Goal: Task Accomplishment & Management: Complete application form

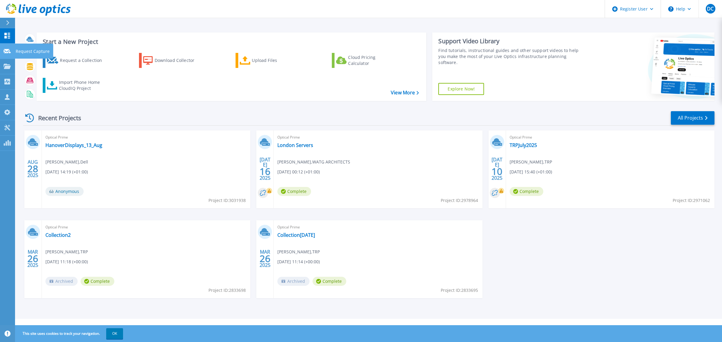
click at [38, 51] on p "Request Capture" at bounding box center [33, 52] width 34 height 16
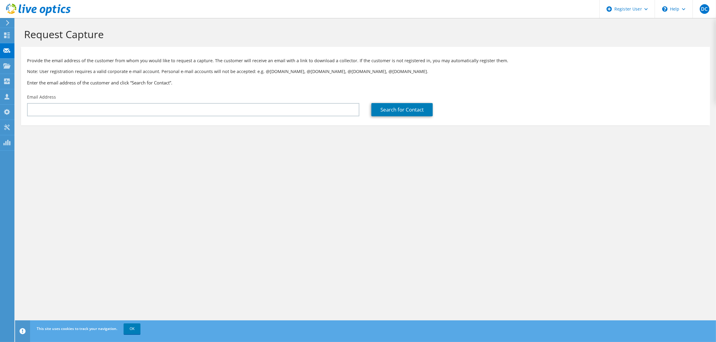
click at [315, 173] on div "Request Capture Provide the email address of the customer from whom you would l…" at bounding box center [365, 180] width 701 height 324
click at [319, 187] on div "Request Capture Provide the email address of the customer from whom you would l…" at bounding box center [365, 180] width 701 height 324
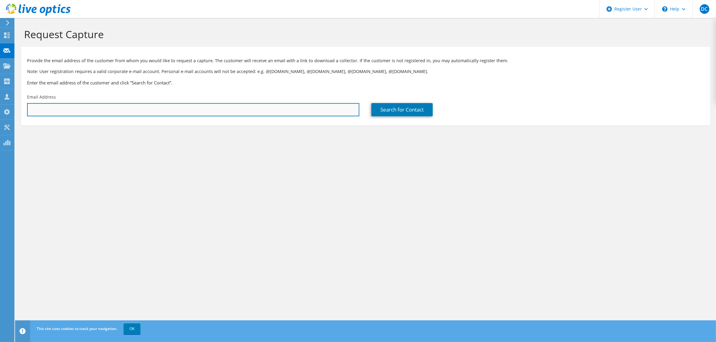
click at [201, 103] on input "text" at bounding box center [193, 109] width 332 height 13
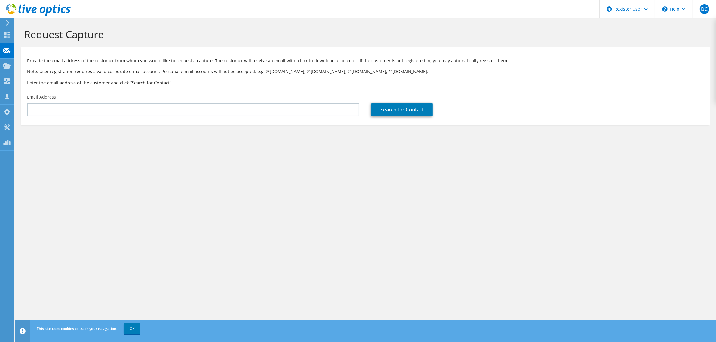
drag, startPoint x: 304, startPoint y: 119, endPoint x: 382, endPoint y: 153, distance: 84.9
click at [305, 119] on section "Request Capture Provide the email address of the customer from whom you would l…" at bounding box center [365, 86] width 701 height 137
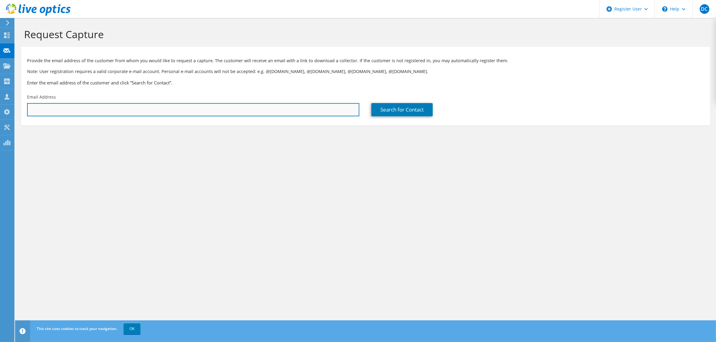
click at [83, 103] on input "text" at bounding box center [193, 109] width 332 height 13
paste input "shahin@telappliant.com"
type input "shahin@telappliant.com"
click at [243, 103] on input "shahin@telappliant.com" at bounding box center [193, 109] width 332 height 13
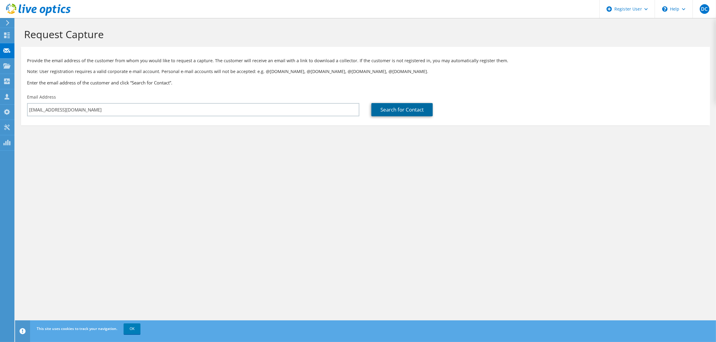
click at [381, 103] on link "Search for Contact" at bounding box center [401, 109] width 61 height 13
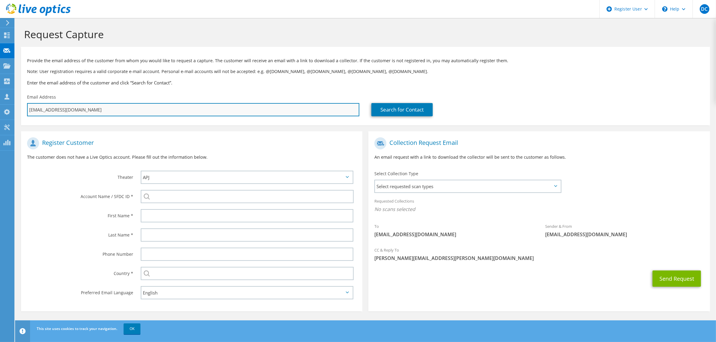
click at [80, 103] on input "shahin@telappliant.com" at bounding box center [193, 109] width 332 height 13
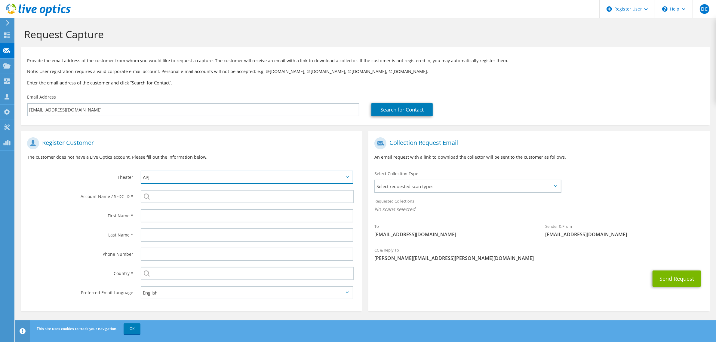
click at [162, 171] on select "APJ EMEA NA/LATAM" at bounding box center [247, 177] width 213 height 13
select select "2"
click at [141, 171] on select "APJ EMEA NA/LATAM" at bounding box center [247, 177] width 213 height 13
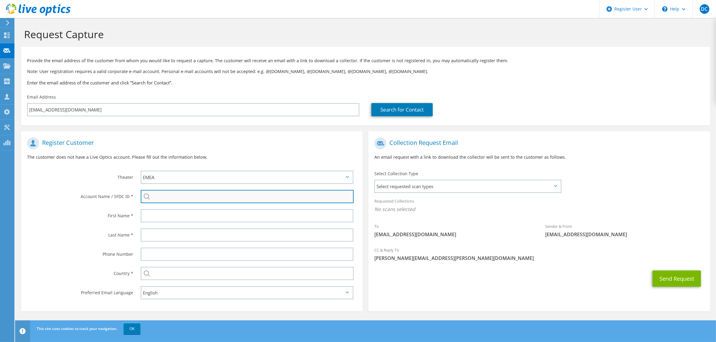
click at [170, 190] on input "search" at bounding box center [247, 196] width 213 height 13
click at [184, 197] on li "Telappliant : 1703102282" at bounding box center [191, 200] width 101 height 7
type input "Telappliant : 1703102282"
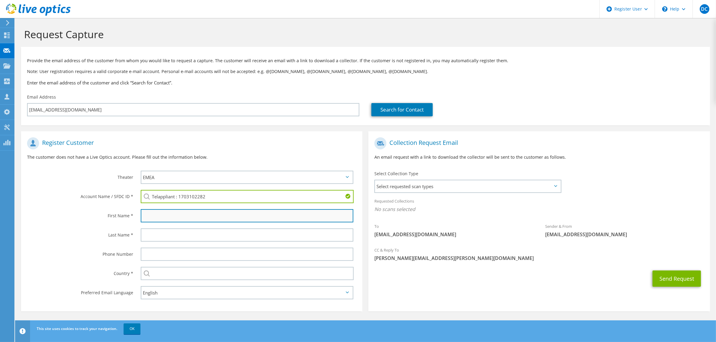
click at [215, 209] on input "text" at bounding box center [247, 215] width 213 height 13
click at [217, 137] on h1 "Register Customer" at bounding box center [190, 143] width 326 height 12
click at [149, 209] on input "text" at bounding box center [247, 215] width 213 height 13
click at [447, 244] on div "CC & Reply To Darren.Carroll@Dell.com" at bounding box center [538, 254] width 341 height 21
click at [422, 180] on span "Select requested scan types" at bounding box center [467, 186] width 185 height 12
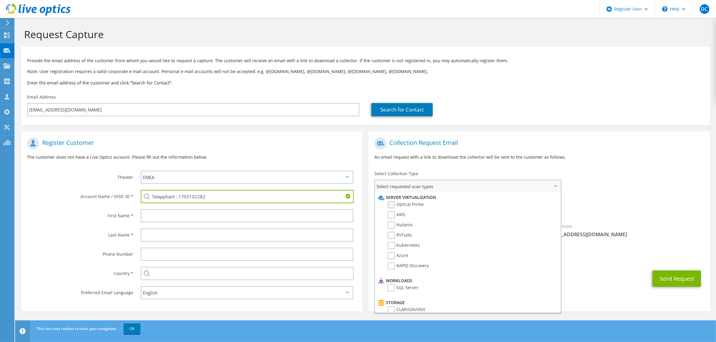
click at [390, 201] on label "Optical Prime" at bounding box center [406, 204] width 36 height 7
click at [0, 0] on input "Optical Prime" at bounding box center [0, 0] width 0 height 0
click at [624, 112] on section "Provide the email address of the customer from whom you would like to request a…" at bounding box center [365, 86] width 689 height 79
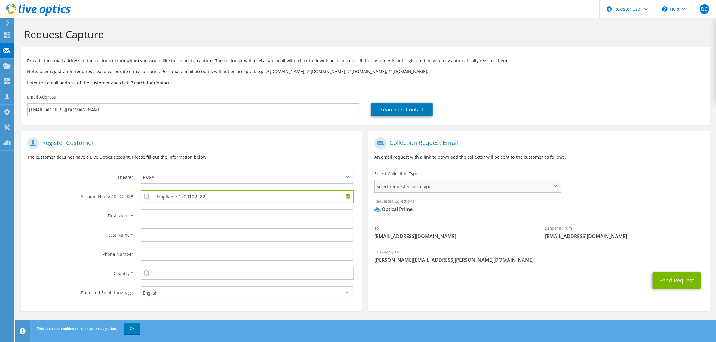
click at [432, 180] on span "Select requested scan types" at bounding box center [467, 186] width 185 height 12
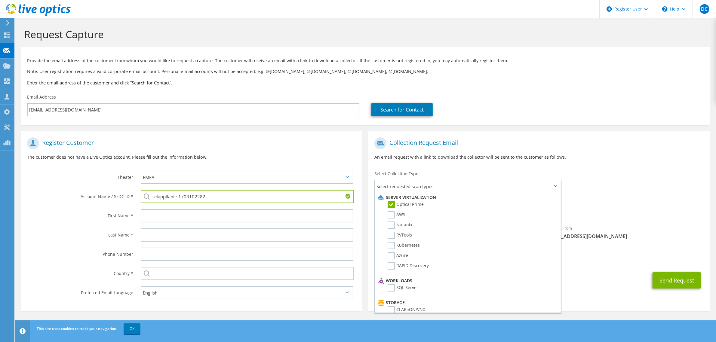
click at [576, 157] on div "To shahin@telappliant.com Sender & From liveoptics@liveoptics.com" at bounding box center [538, 189] width 341 height 111
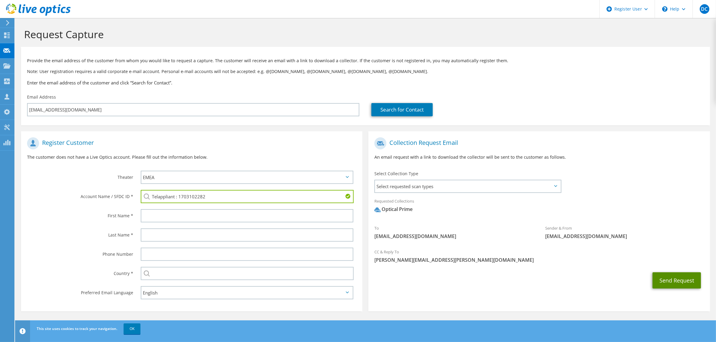
click at [683, 273] on button "Send Request" at bounding box center [677, 281] width 48 height 16
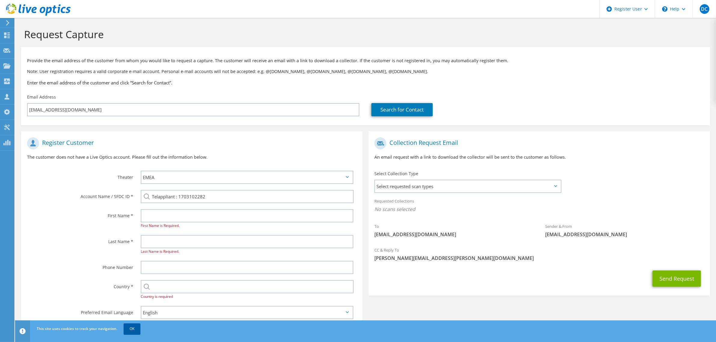
click at [132, 329] on link "OK" at bounding box center [132, 329] width 17 height 11
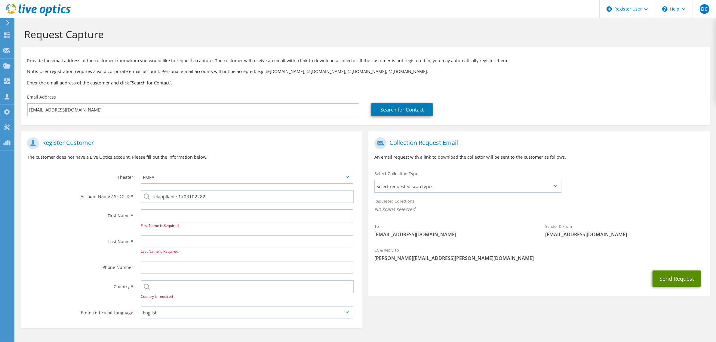
click at [678, 271] on button "Send Request" at bounding box center [677, 279] width 48 height 16
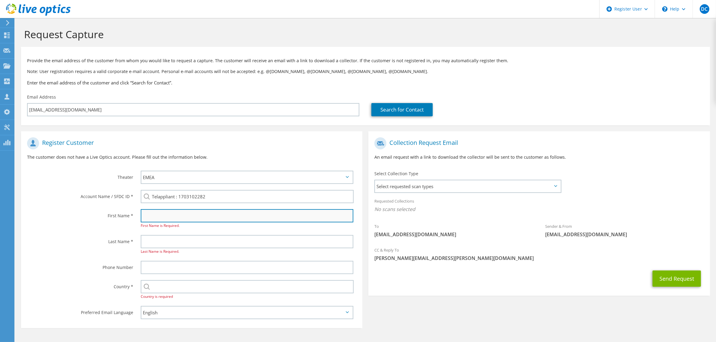
click at [190, 209] on input "text" at bounding box center [247, 215] width 213 height 13
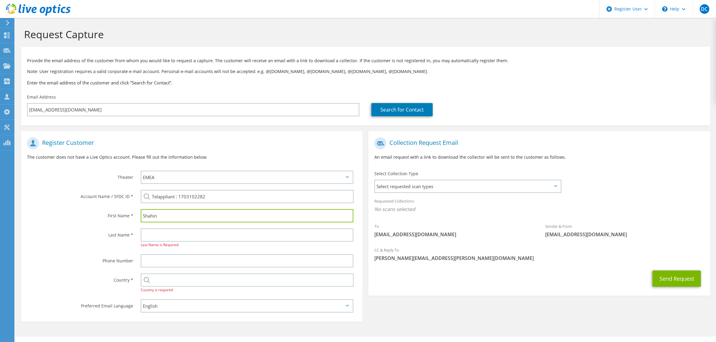
type input "Shahin"
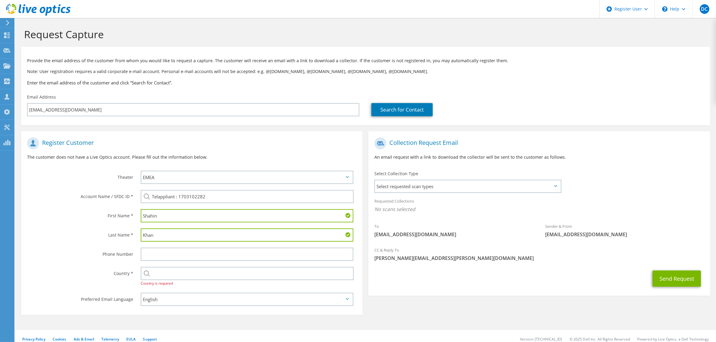
type input "Khan"
click at [207, 267] on input "text" at bounding box center [247, 273] width 213 height 13
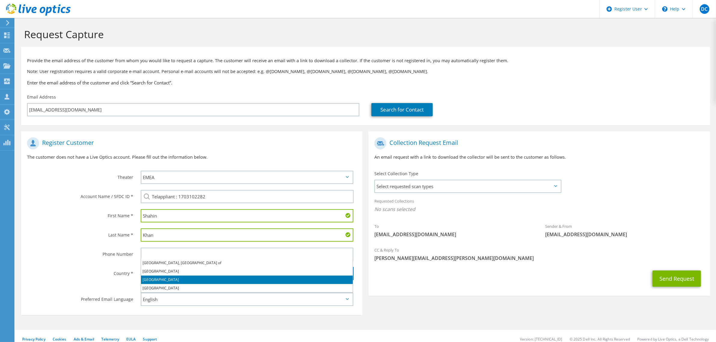
click at [213, 276] on li "United Kingdom" at bounding box center [247, 280] width 212 height 8
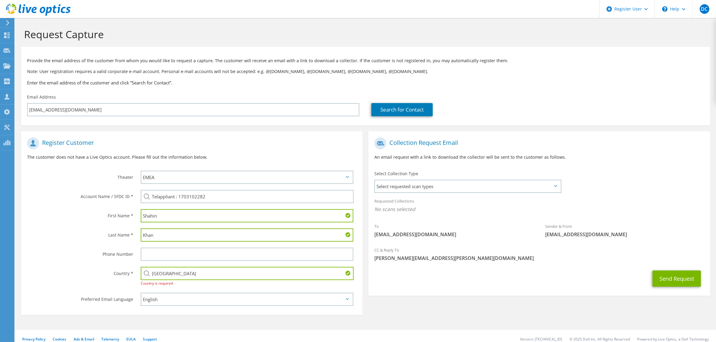
type input "United Kingdom"
click at [378, 277] on div "Collection Request Email An email request with a link to download the collector…" at bounding box center [538, 215] width 347 height 168
click at [691, 271] on button "Send Request" at bounding box center [677, 279] width 48 height 16
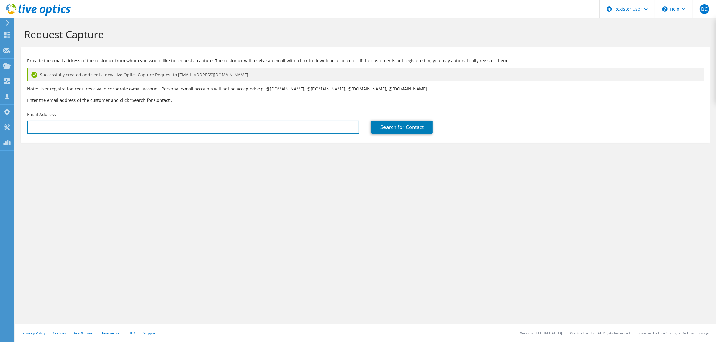
drag, startPoint x: 171, startPoint y: 118, endPoint x: 268, endPoint y: 151, distance: 102.2
click at [171, 121] on input "text" at bounding box center [193, 127] width 332 height 13
drag, startPoint x: 176, startPoint y: 124, endPoint x: 183, endPoint y: 117, distance: 9.6
click at [176, 124] on div "Email Address" at bounding box center [193, 123] width 344 height 28
click at [183, 121] on input "text" at bounding box center [193, 127] width 332 height 13
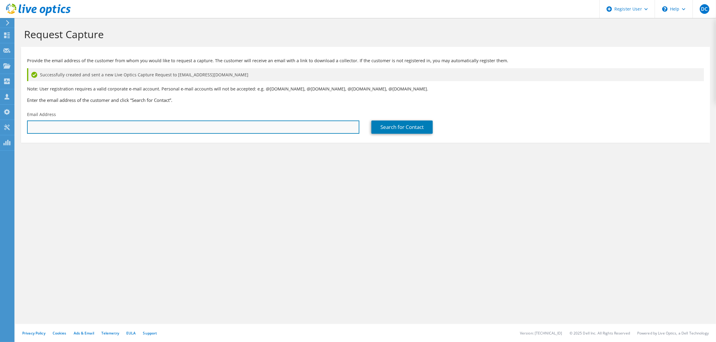
paste input "shahin@telappliant.com"
drag, startPoint x: 90, startPoint y: 114, endPoint x: 12, endPoint y: 103, distance: 78.1
click at [12, 103] on div "DC Dell User Darren Carroll Darren.Carroll@Dell.com Dell My Profile Log Out \n …" at bounding box center [358, 171] width 716 height 342
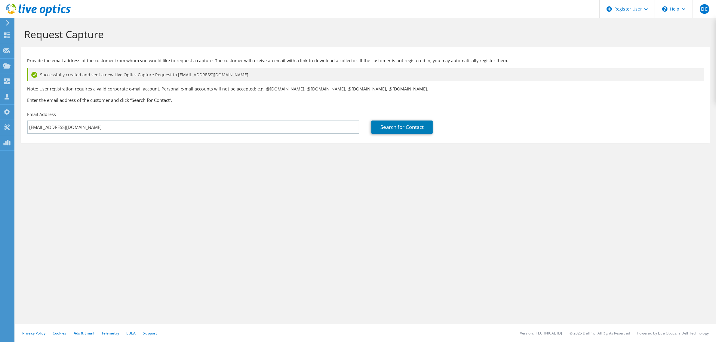
click at [119, 124] on div "Email Address shahin@telappliant.com" at bounding box center [193, 123] width 344 height 28
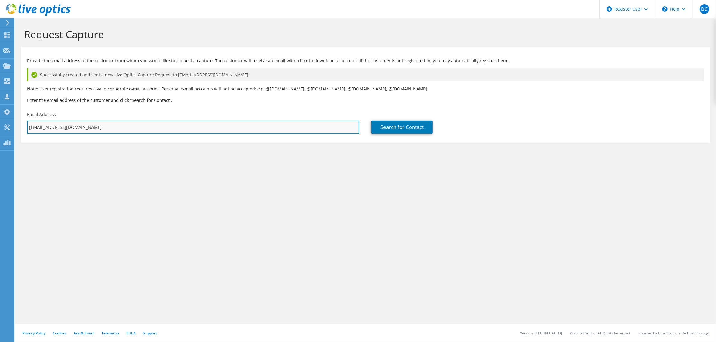
click at [121, 121] on input "shahin@telappliant.com" at bounding box center [193, 127] width 332 height 13
paste input "mpour@telapplaint.com"
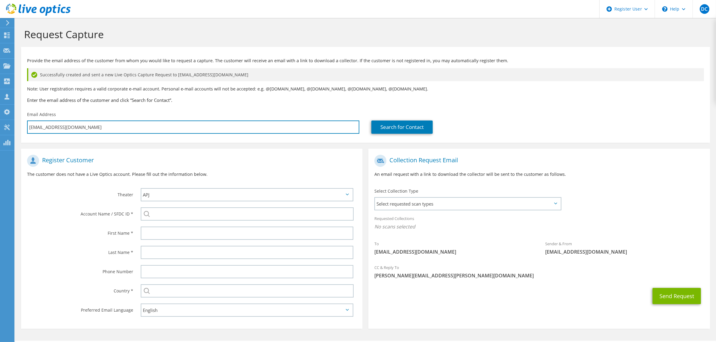
type input "mpour@telapplaint.com"
drag, startPoint x: 161, startPoint y: 120, endPoint x: 37, endPoint y: 116, distance: 124.6
click at [37, 121] on input "mpour@telapplaint.com" at bounding box center [193, 127] width 332 height 13
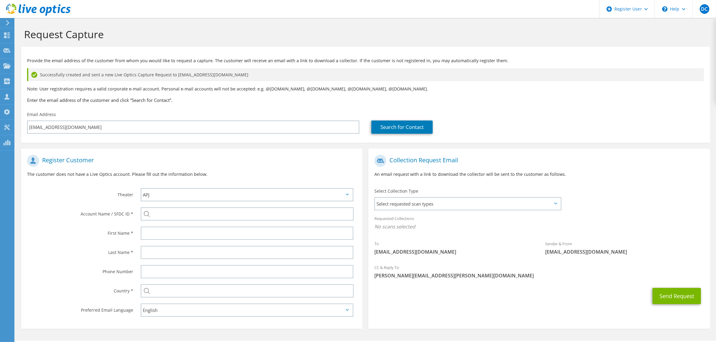
click at [202, 167] on div "Register Customer The customer does not have a Live Optics account. Please fill…" at bounding box center [191, 168] width 341 height 33
click at [188, 188] on select "APJ EMEA NA/LATAM" at bounding box center [247, 194] width 213 height 13
select select "2"
click at [141, 188] on select "APJ EMEA NA/LATAM" at bounding box center [247, 194] width 213 height 13
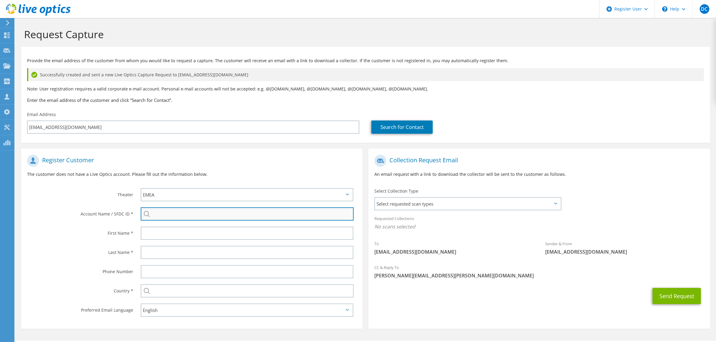
click at [188, 208] on input "search" at bounding box center [247, 214] width 213 height 13
drag, startPoint x: 165, startPoint y: 199, endPoint x: 142, endPoint y: 201, distance: 23.5
click at [142, 208] on input "tela" at bounding box center [247, 214] width 213 height 13
paste input "1703102282"
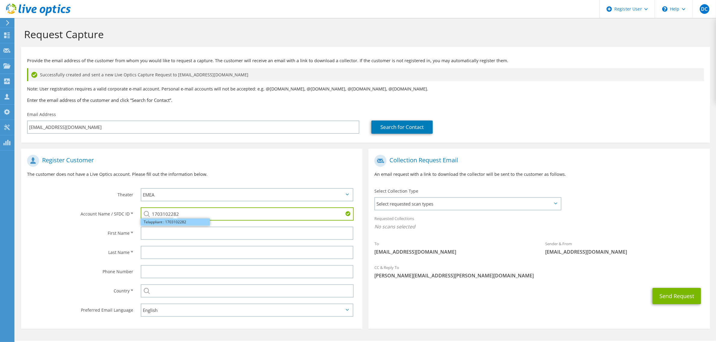
click at [169, 219] on li "Telappliant : 1703102282" at bounding box center [175, 222] width 69 height 7
type input "Telappliant : 1703102282"
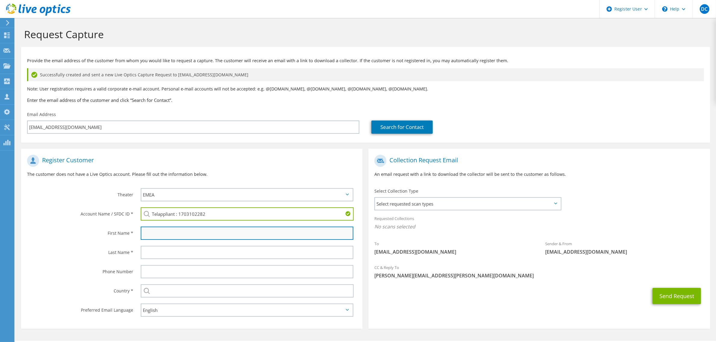
click at [167, 227] on input "text" at bounding box center [247, 233] width 213 height 13
paste input "Mohammed"
type input "Mohammed"
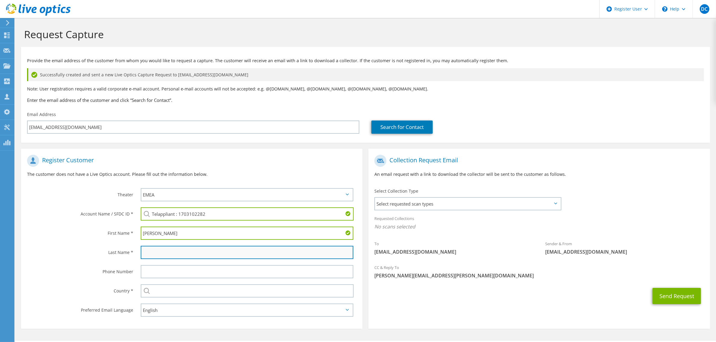
click at [197, 246] on input "text" at bounding box center [247, 252] width 213 height 13
type input "Pour"
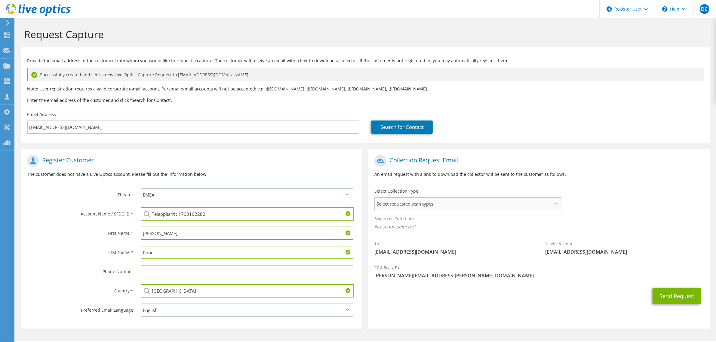
type input "[GEOGRAPHIC_DATA]"
drag, startPoint x: 505, startPoint y: 190, endPoint x: 498, endPoint y: 197, distance: 10.2
click at [505, 198] on span "Select requested scan types" at bounding box center [467, 204] width 185 height 12
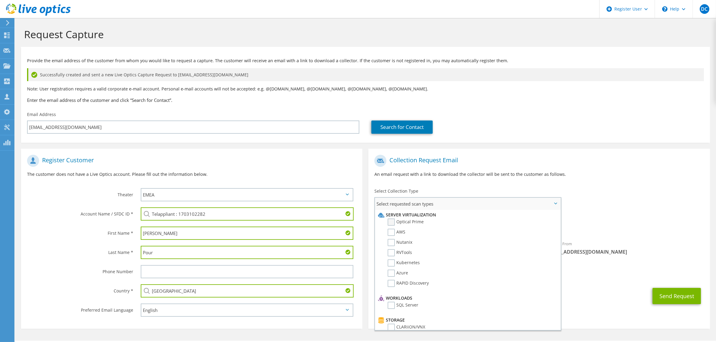
click at [409, 219] on label "Optical Prime" at bounding box center [406, 222] width 36 height 7
click at [0, 0] on input "Optical Prime" at bounding box center [0, 0] width 0 height 0
click at [597, 287] on div "Send Request" at bounding box center [538, 298] width 341 height 22
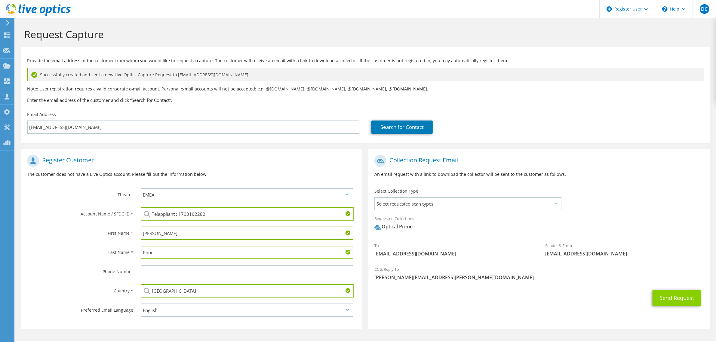
drag, startPoint x: 701, startPoint y: 275, endPoint x: 687, endPoint y: 272, distance: 14.6
click at [699, 287] on div "Send Request" at bounding box center [538, 298] width 341 height 22
click at [689, 290] on button "Send Request" at bounding box center [677, 298] width 48 height 16
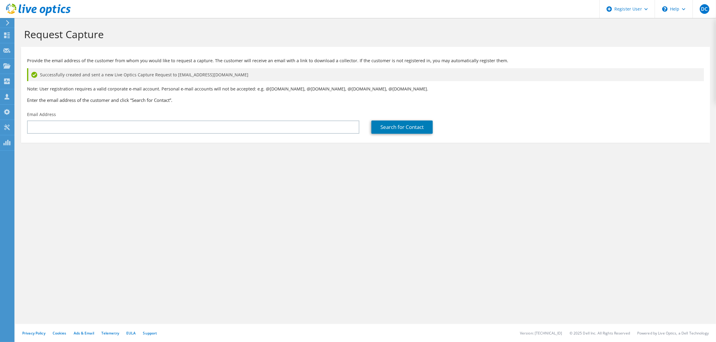
click at [600, 267] on div "Request Capture Provide the email address of the customer from whom you would l…" at bounding box center [365, 180] width 701 height 324
drag, startPoint x: 227, startPoint y: 129, endPoint x: 221, endPoint y: 4, distance: 125.3
click at [227, 128] on section "Provide the email address of the customer from whom you would like to request a…" at bounding box center [365, 95] width 689 height 96
